Goal: Task Accomplishment & Management: Complete application form

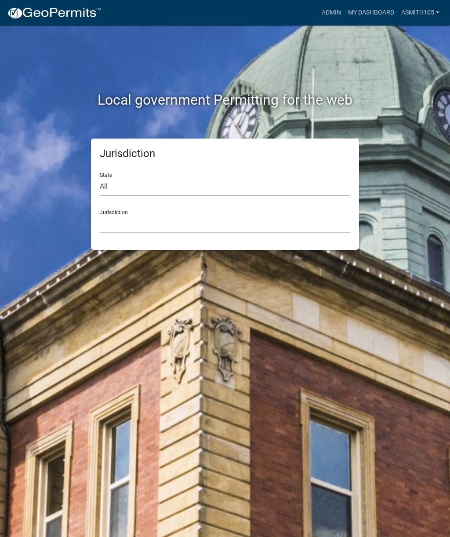
click at [161, 179] on select "All [US_STATE] [US_STATE] [US_STATE] [US_STATE] [US_STATE] [US_STATE] [US_STATE…" at bounding box center [225, 187] width 251 height 18
select select "[US_STATE]"
click at [142, 209] on div "Jurisdiction [GEOGRAPHIC_DATA], [US_STATE][PERSON_NAME][GEOGRAPHIC_DATA], [US_S…" at bounding box center [225, 218] width 251 height 30
click at [151, 223] on select "[GEOGRAPHIC_DATA], [US_STATE][PERSON_NAME][GEOGRAPHIC_DATA], [US_STATE][PERSON_…" at bounding box center [225, 224] width 251 height 18
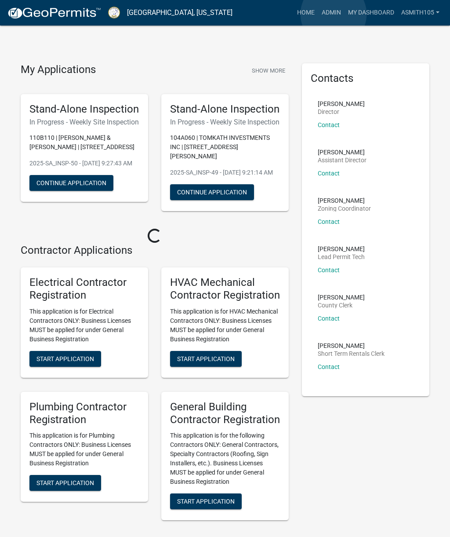
click at [334, 15] on link "Admin" at bounding box center [331, 12] width 26 height 17
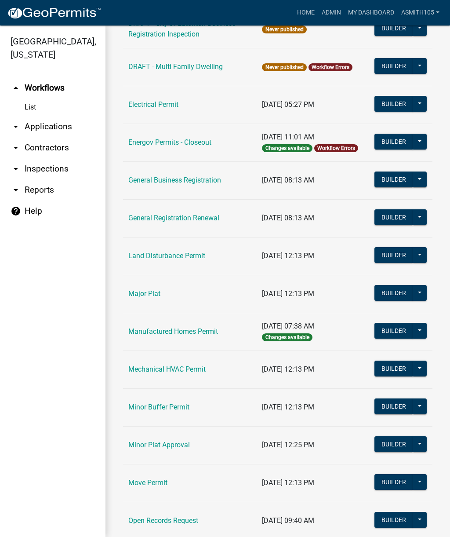
scroll to position [483, 0]
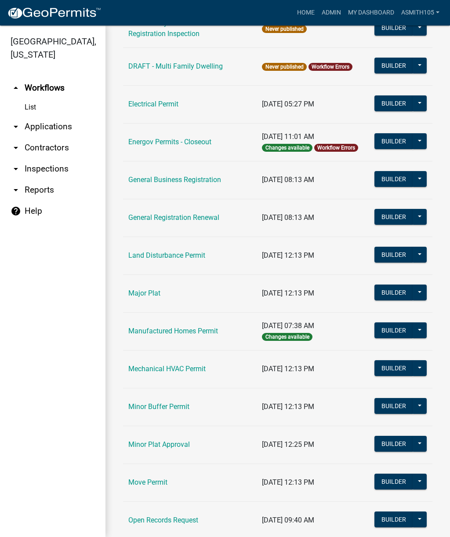
click at [145, 253] on link "Land Disturbance Permit" at bounding box center [166, 255] width 77 height 8
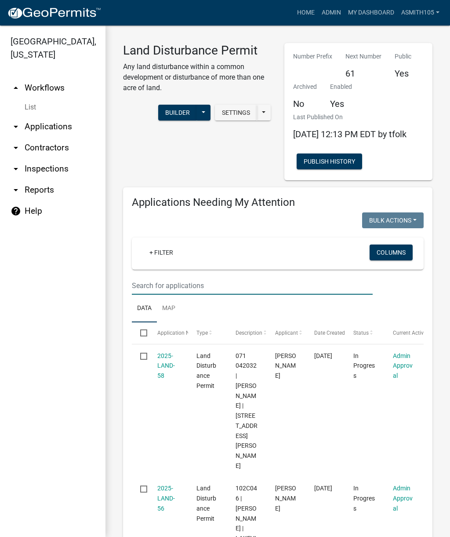
click at [212, 288] on input "text" at bounding box center [252, 286] width 241 height 18
type input "D"
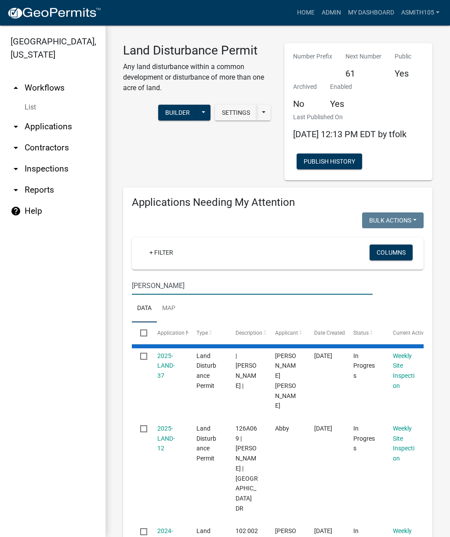
type input "[PERSON_NAME]"
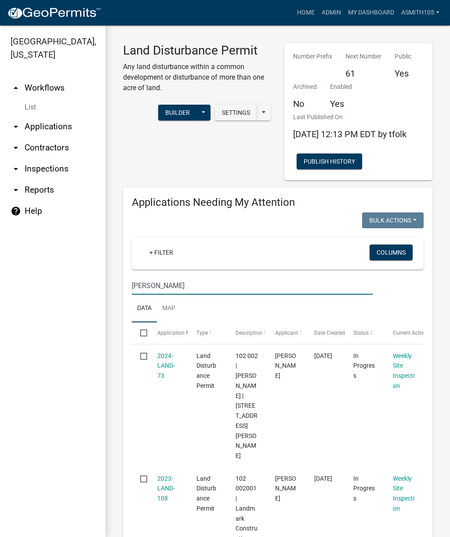
click at [168, 368] on link "2024-LAND-73" at bounding box center [166, 365] width 18 height 27
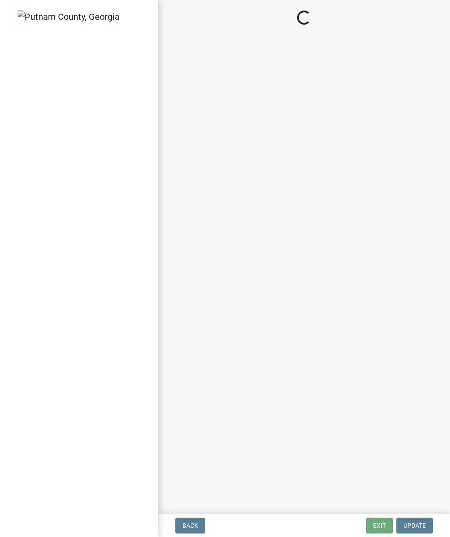
select select "af3c6edf-34d7-49be-824e-99d5d0a3954f"
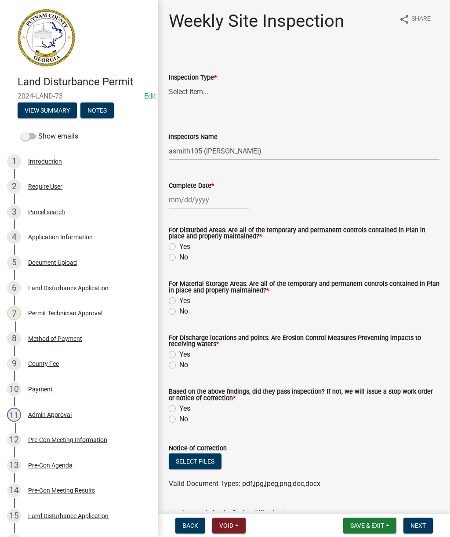
click at [54, 241] on div "4 Application Information" at bounding box center [75, 237] width 137 height 14
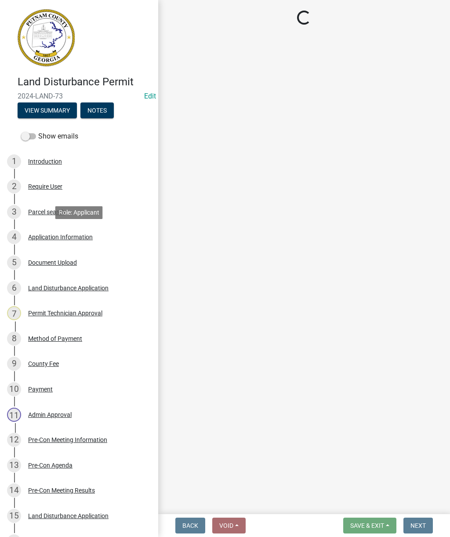
select select "af4fa47c-8bb5-4ba0-9393-e9f4e4358ca2"
select select "83394b22-4a11-496c-8e5c-75ade2e72faf"
select select "469c5908-2854-42d5-89ed-bee7fc26529e"
select select "6f1acead-4b1a-4680-ba5d-beeb03d30465"
